Goal: Transaction & Acquisition: Purchase product/service

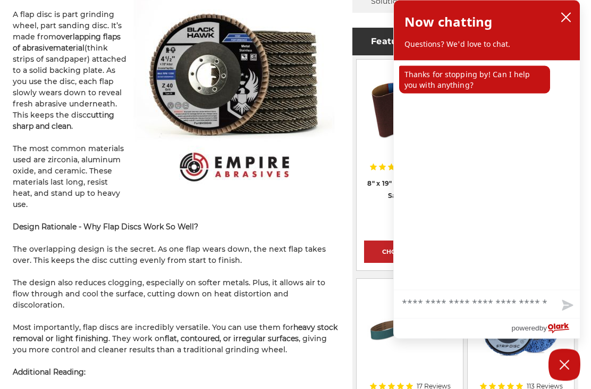
scroll to position [675, 0]
click at [571, 21] on icon "close chatbox" at bounding box center [566, 17] width 11 height 11
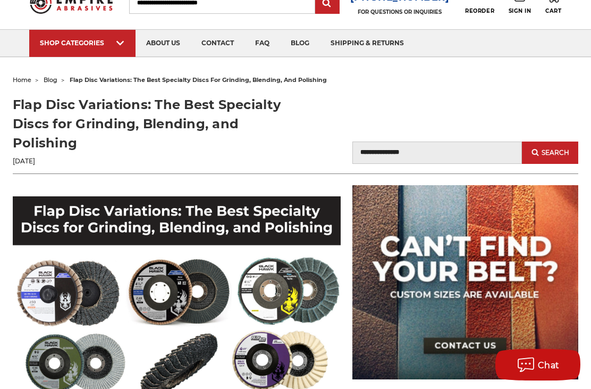
scroll to position [0, 0]
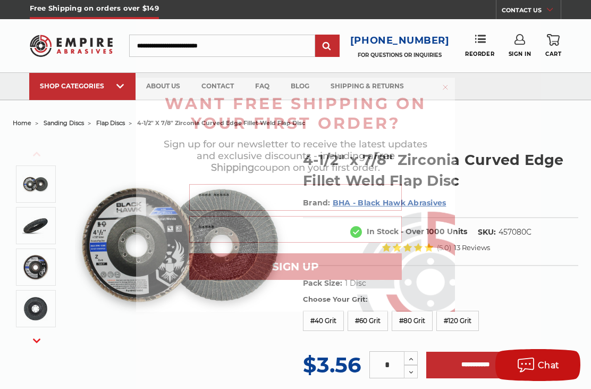
click at [441, 92] on circle "Close dialog" at bounding box center [446, 87] width 10 height 10
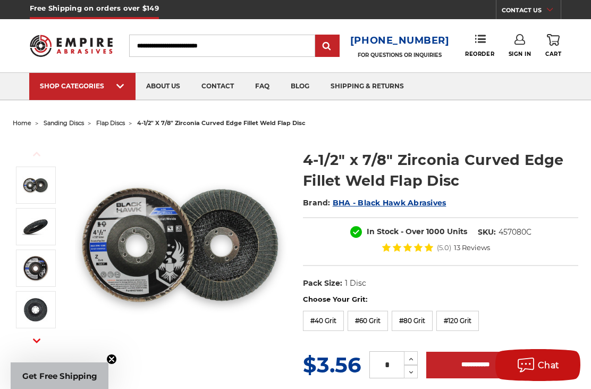
click at [32, 220] on img at bounding box center [35, 226] width 27 height 27
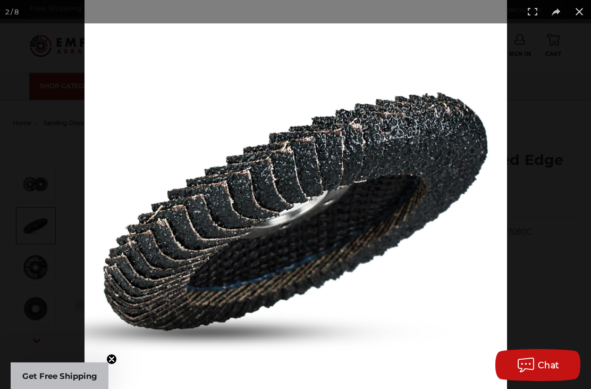
click at [584, 18] on button at bounding box center [579, 11] width 23 height 23
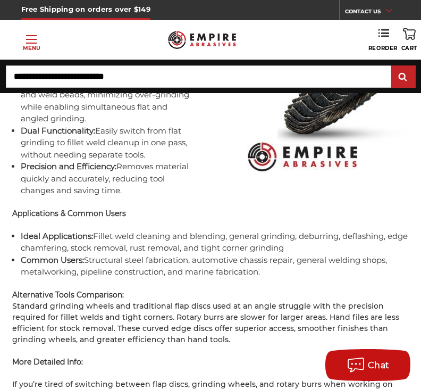
scroll to position [2569, 0]
